Goal: Task Accomplishment & Management: Use online tool/utility

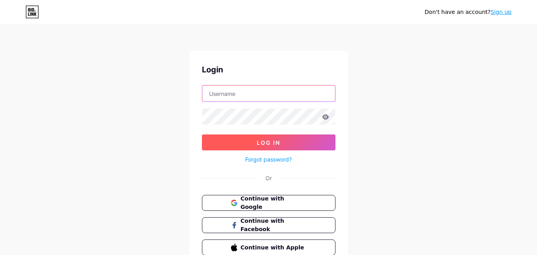
type input "[EMAIL_ADDRESS][DOMAIN_NAME]"
click at [264, 146] on button "Log In" at bounding box center [269, 142] width 134 height 16
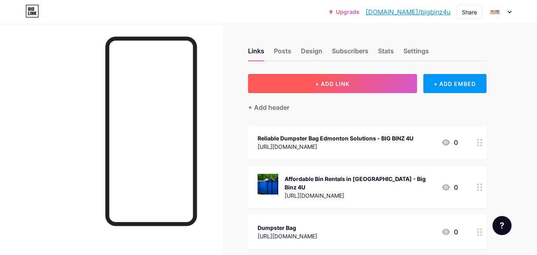
click at [321, 85] on span "+ ADD LINK" at bounding box center [332, 83] width 34 height 7
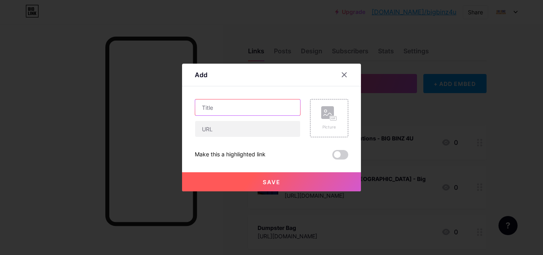
click at [214, 108] on input "text" at bounding box center [247, 107] width 105 height 16
paste input "Difference Between a Dumpster and a Garbage Bin - Big Binz 4U"
type input "Difference Between a Dumpster and a Garbage Bin - Big Binz 4U"
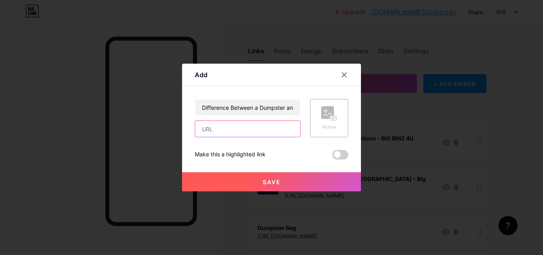
click at [203, 128] on input "text" at bounding box center [247, 129] width 105 height 16
paste input "[URL][DOMAIN_NAME]"
type input "[URL][DOMAIN_NAME]"
click at [275, 180] on span "Save" at bounding box center [272, 181] width 18 height 7
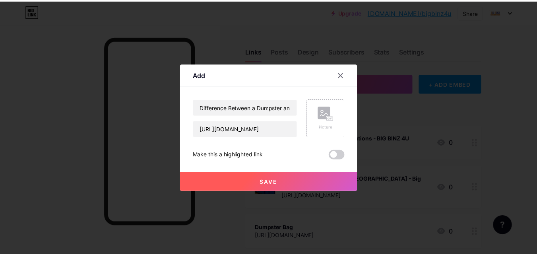
scroll to position [0, 0]
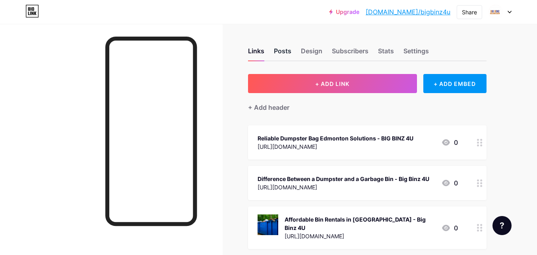
click at [283, 51] on div "Posts" at bounding box center [282, 53] width 17 height 14
click at [420, 10] on link "[DOMAIN_NAME]/bigbinz4u" at bounding box center [408, 12] width 85 height 10
